Goal: Task Accomplishment & Management: Complete application form

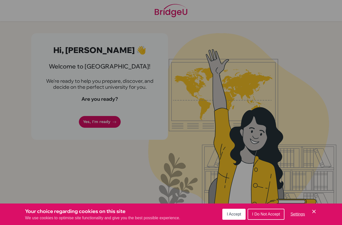
click at [232, 216] on span "I Accept" at bounding box center [234, 214] width 14 height 4
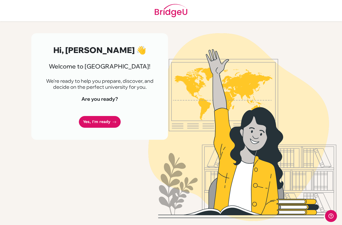
click at [87, 123] on link "Yes, I'm ready" at bounding box center [100, 122] width 42 height 12
click at [92, 124] on link "Yes, I'm ready" at bounding box center [100, 122] width 42 height 12
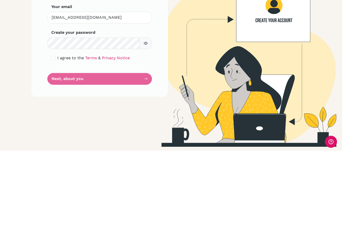
click at [147, 116] on icon "button" at bounding box center [146, 118] width 4 height 4
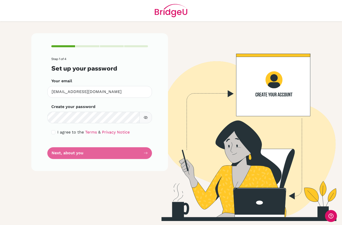
click at [61, 130] on span "I agree to the" at bounding box center [70, 132] width 27 height 5
click at [58, 130] on span "I agree to the" at bounding box center [70, 132] width 27 height 5
click at [55, 130] on input "checkbox" at bounding box center [53, 132] width 4 height 4
checkbox input "true"
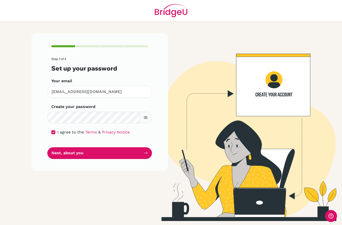
click at [63, 147] on button "Next, about you" at bounding box center [99, 153] width 105 height 12
